Goal: Transaction & Acquisition: Purchase product/service

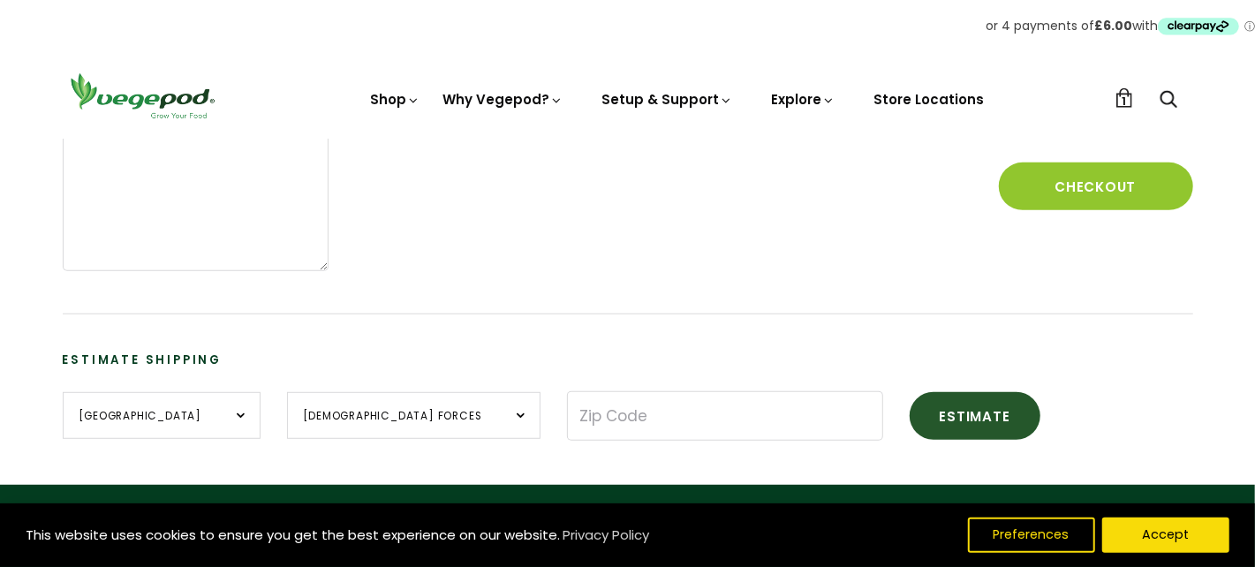
scroll to position [442, 0]
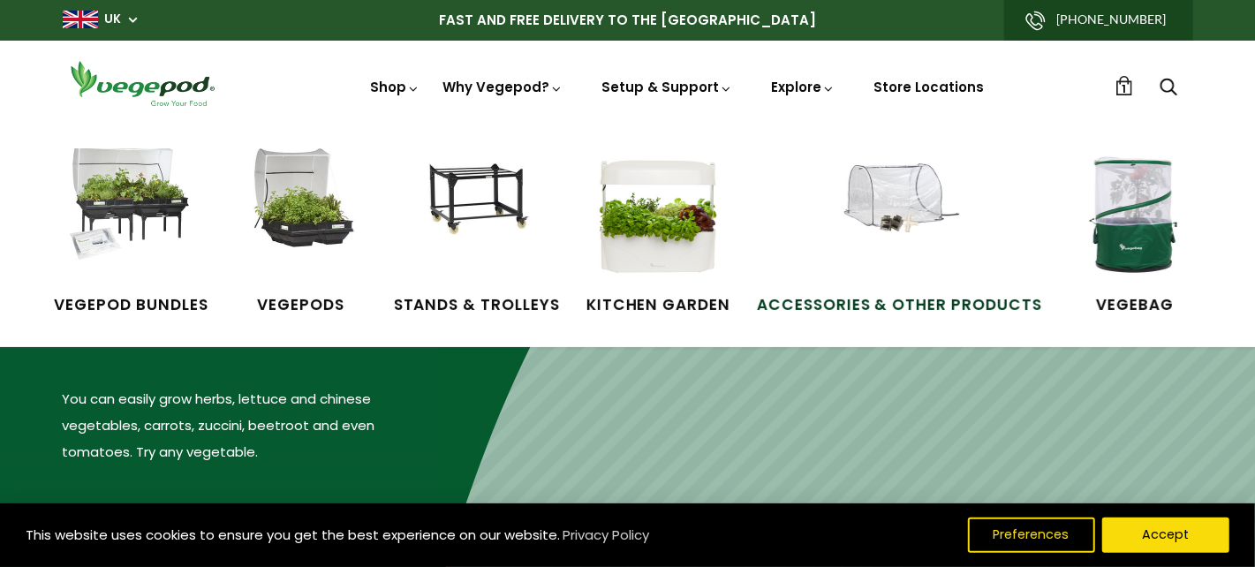
click at [894, 298] on span "Accessories & Other Products" at bounding box center [899, 305] width 285 height 23
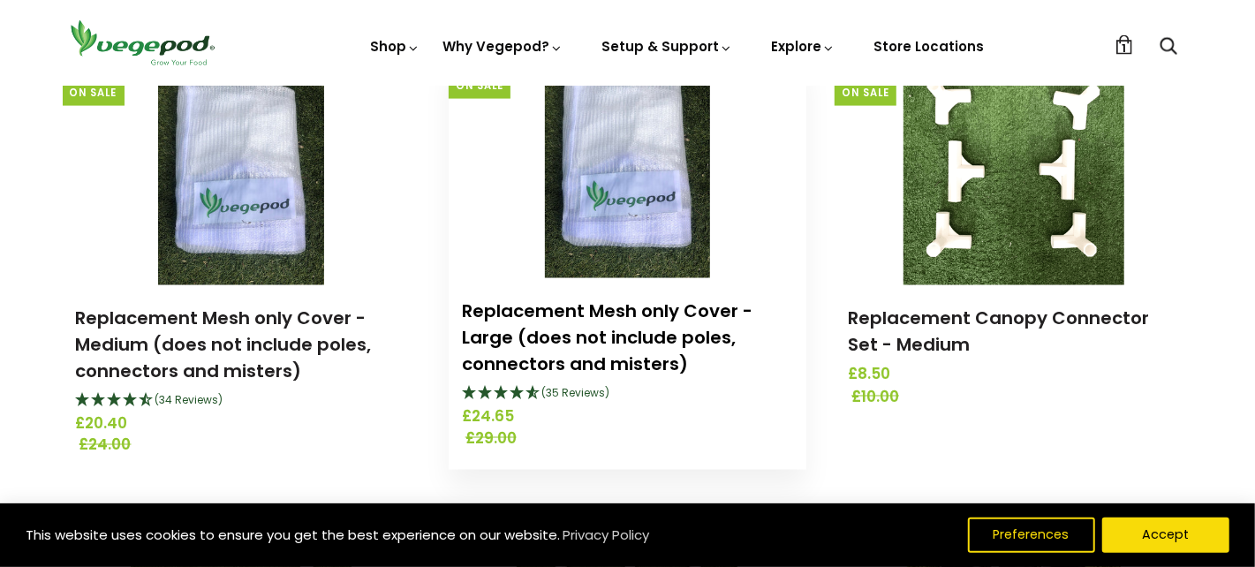
scroll to position [1589, 0]
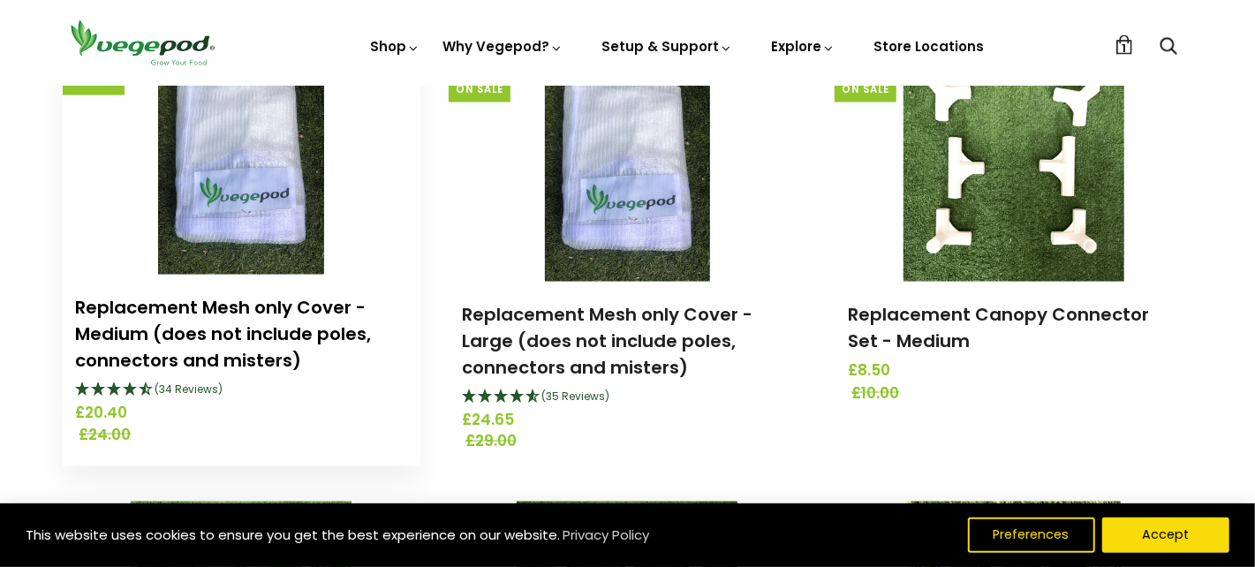
click at [201, 303] on link "Replacement Mesh only Cover - Medium (does not include poles, connectors and mi…" at bounding box center [224, 334] width 296 height 78
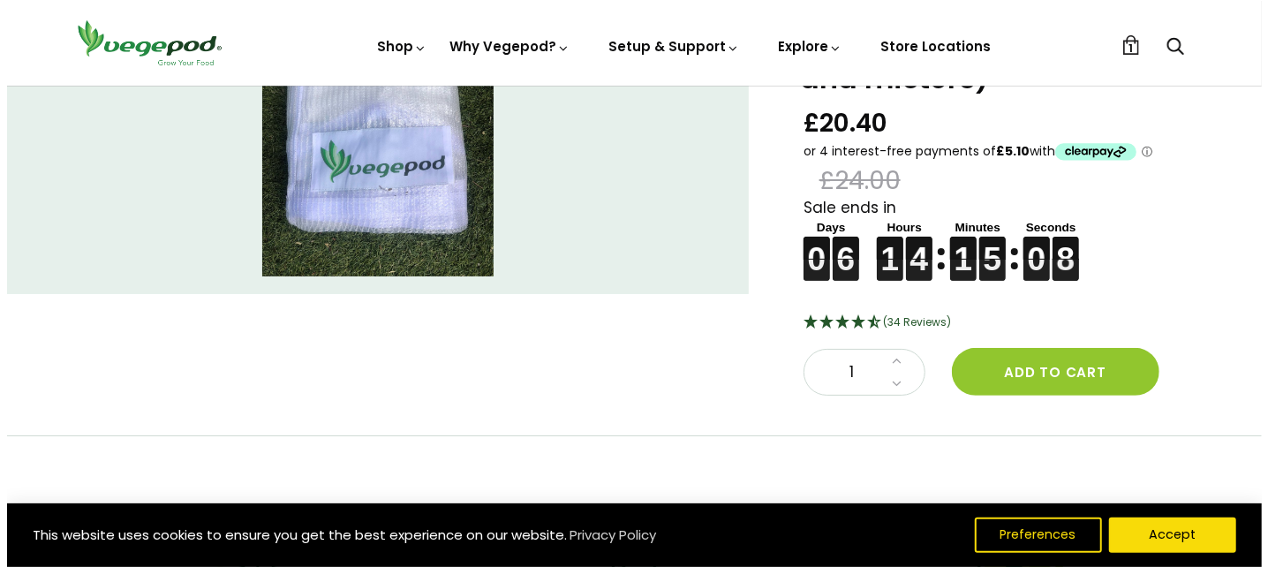
scroll to position [264, 0]
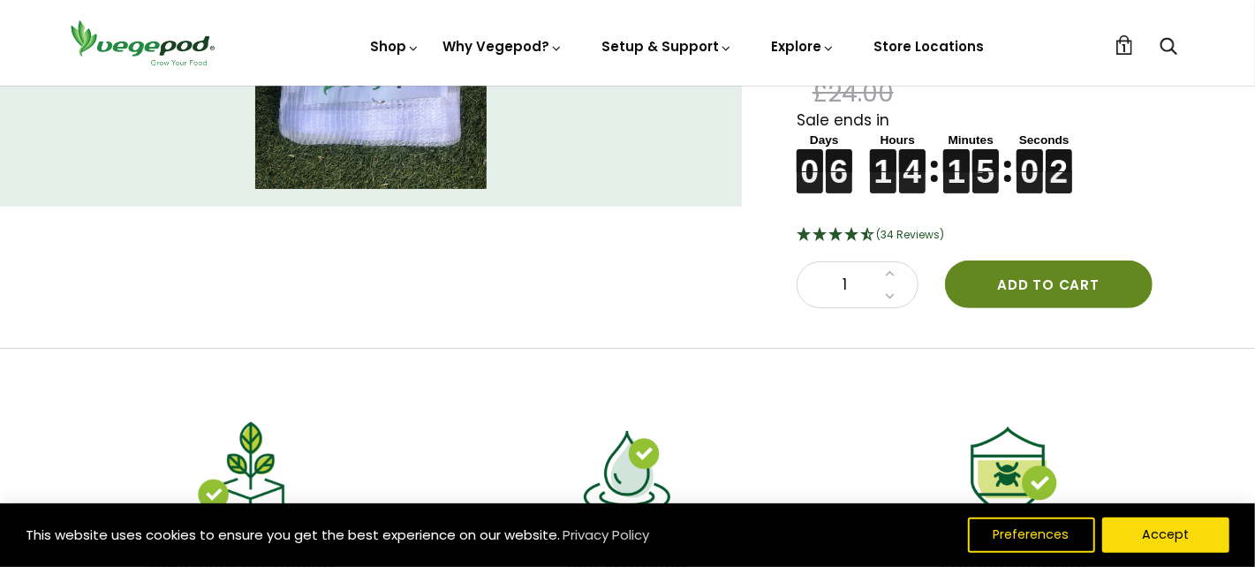
click at [1049, 277] on button "Add to cart" at bounding box center [1049, 284] width 208 height 48
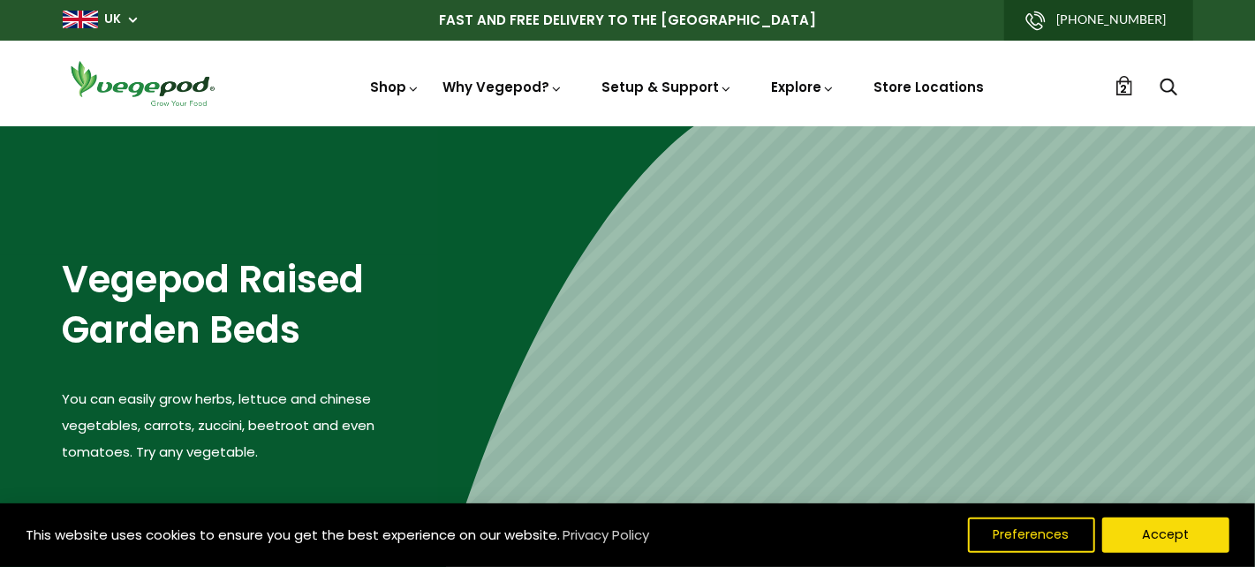
click at [1125, 87] on span "2" at bounding box center [1124, 88] width 7 height 17
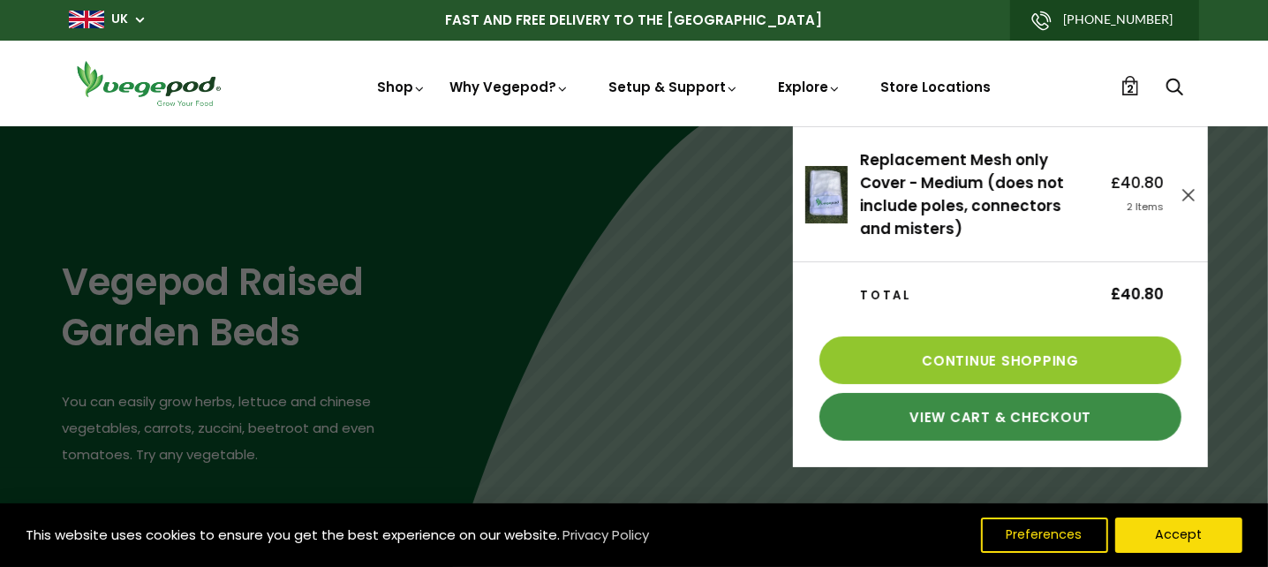
click at [986, 405] on link "View Cart & Checkout" at bounding box center [1000, 417] width 362 height 48
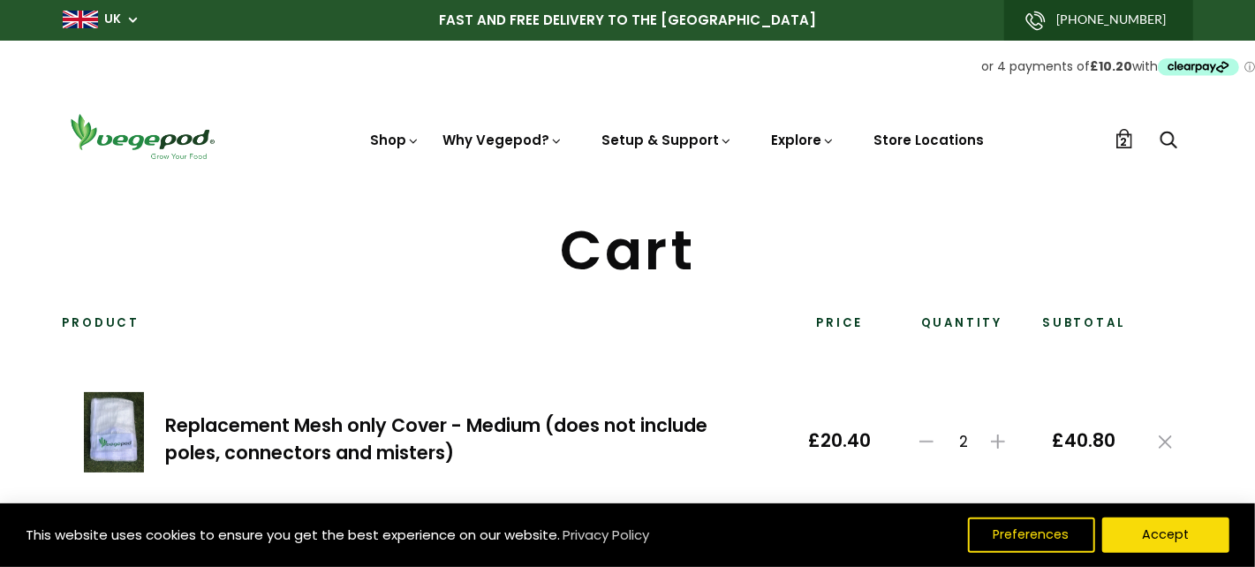
scroll to position [88, 0]
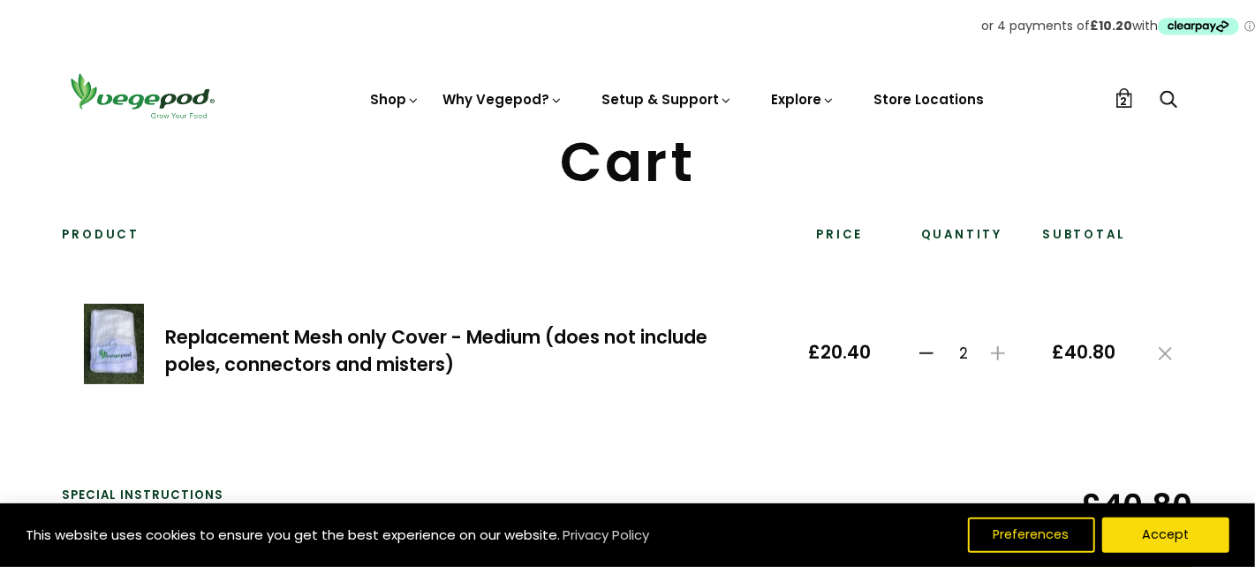
click at [925, 353] on icon at bounding box center [926, 353] width 14 height 14
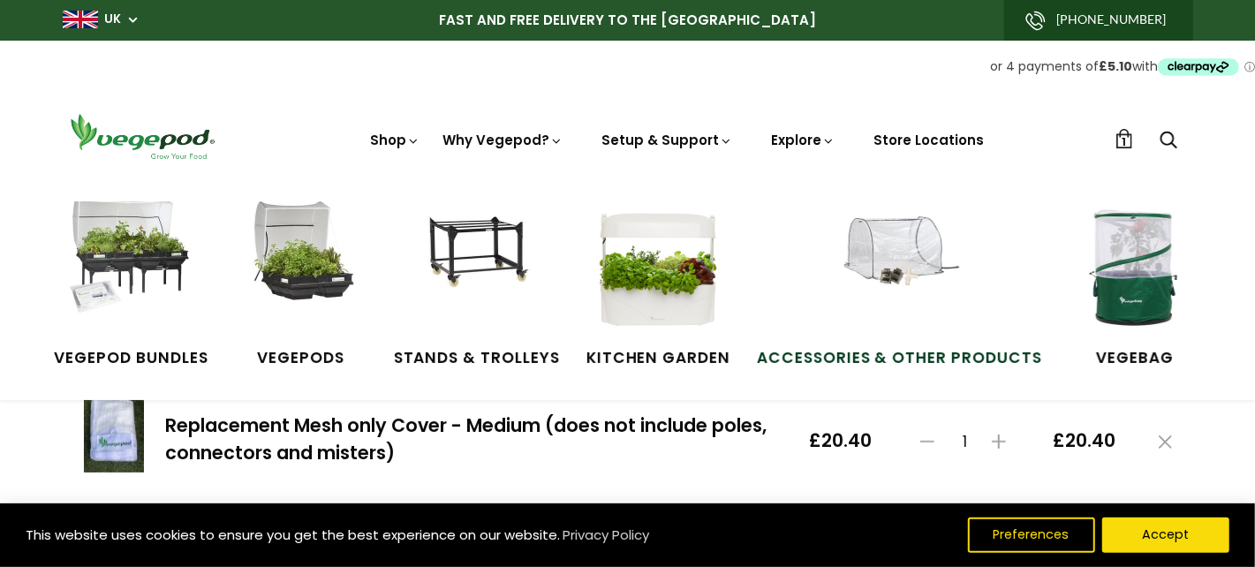
click at [875, 350] on span "Accessories & Other Products" at bounding box center [899, 357] width 285 height 23
